Goal: Find specific page/section: Find specific page/section

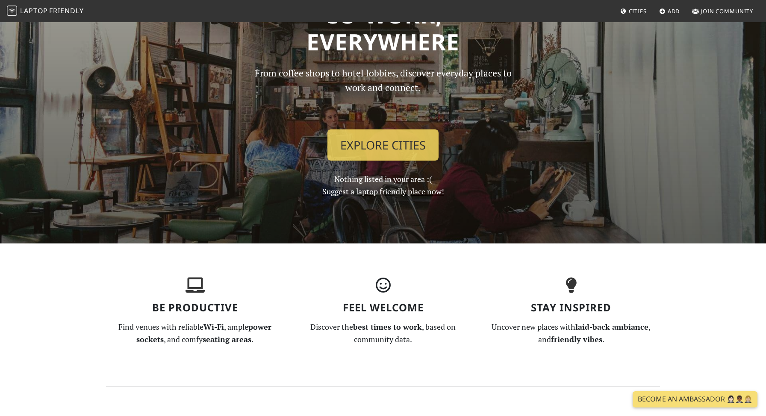
scroll to position [44, 0]
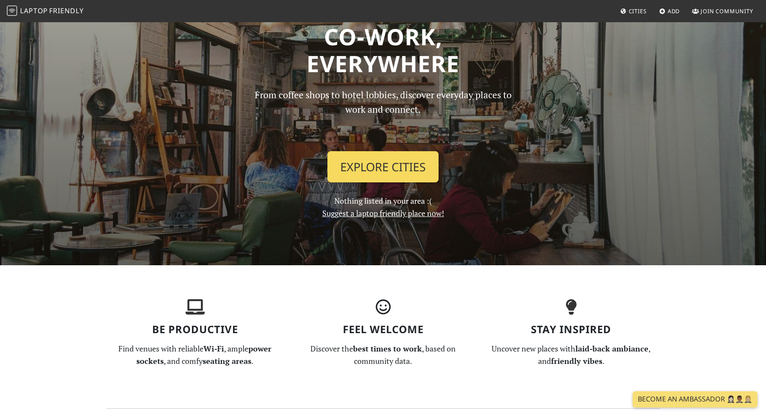
click at [406, 167] on link "Explore Cities" at bounding box center [382, 167] width 111 height 32
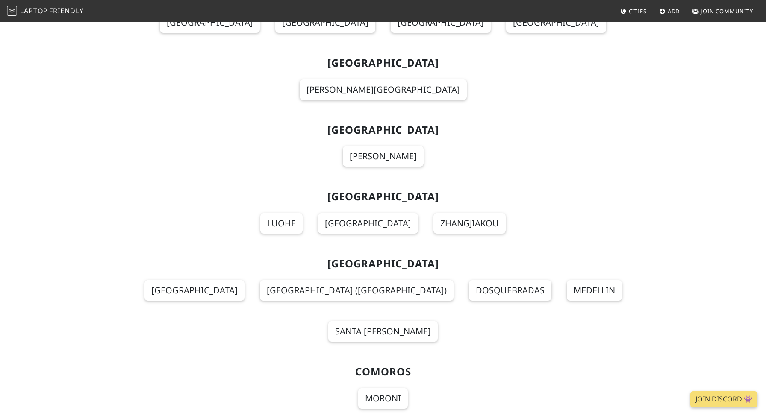
scroll to position [1581, 0]
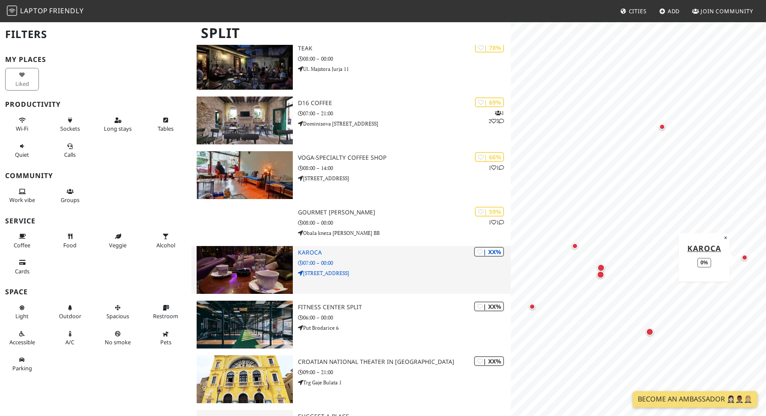
scroll to position [74, 0]
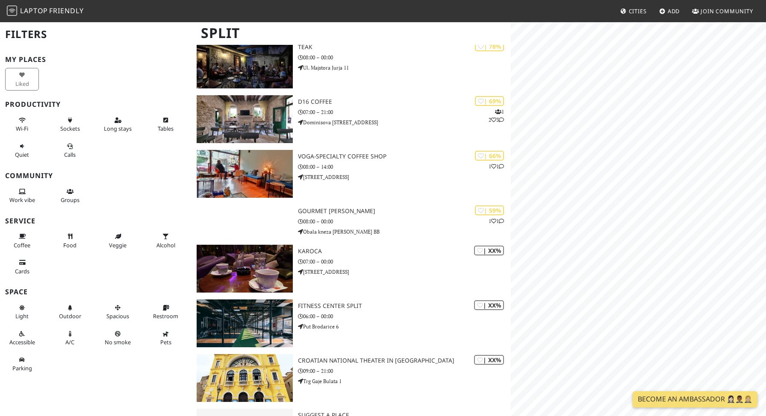
click at [482, 202] on div "Split Filters My Places Liked Productivity Wi-Fi Sockets Long stays Tables Quie…" at bounding box center [383, 205] width 766 height 517
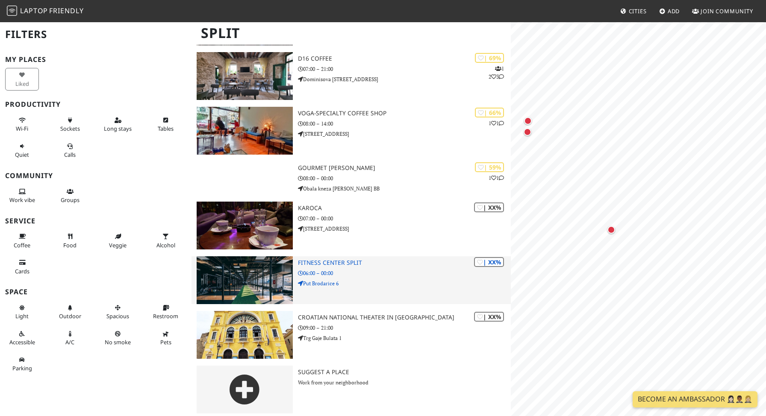
scroll to position [122, 0]
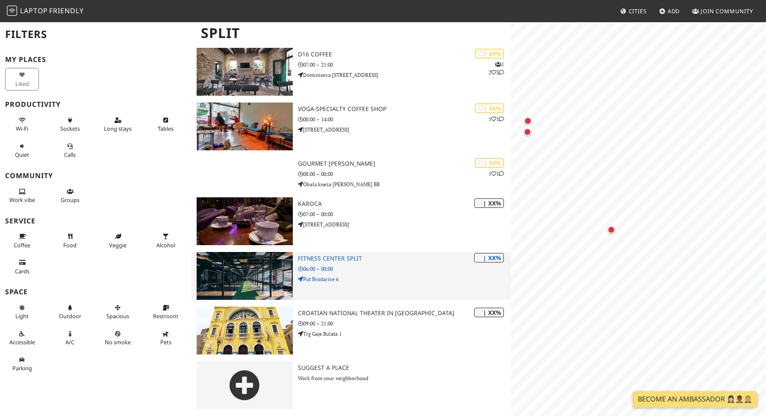
click at [260, 265] on img at bounding box center [245, 276] width 96 height 48
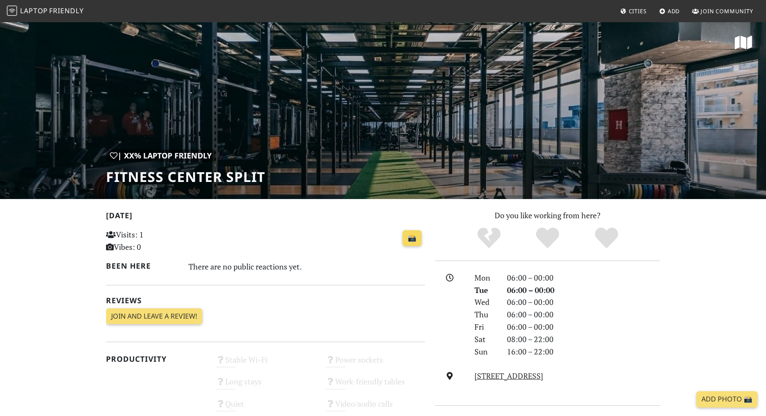
click at [410, 241] on link "📸" at bounding box center [412, 238] width 19 height 16
click at [746, 45] on icon at bounding box center [744, 42] width 18 height 15
